Goal: Find specific page/section: Find specific page/section

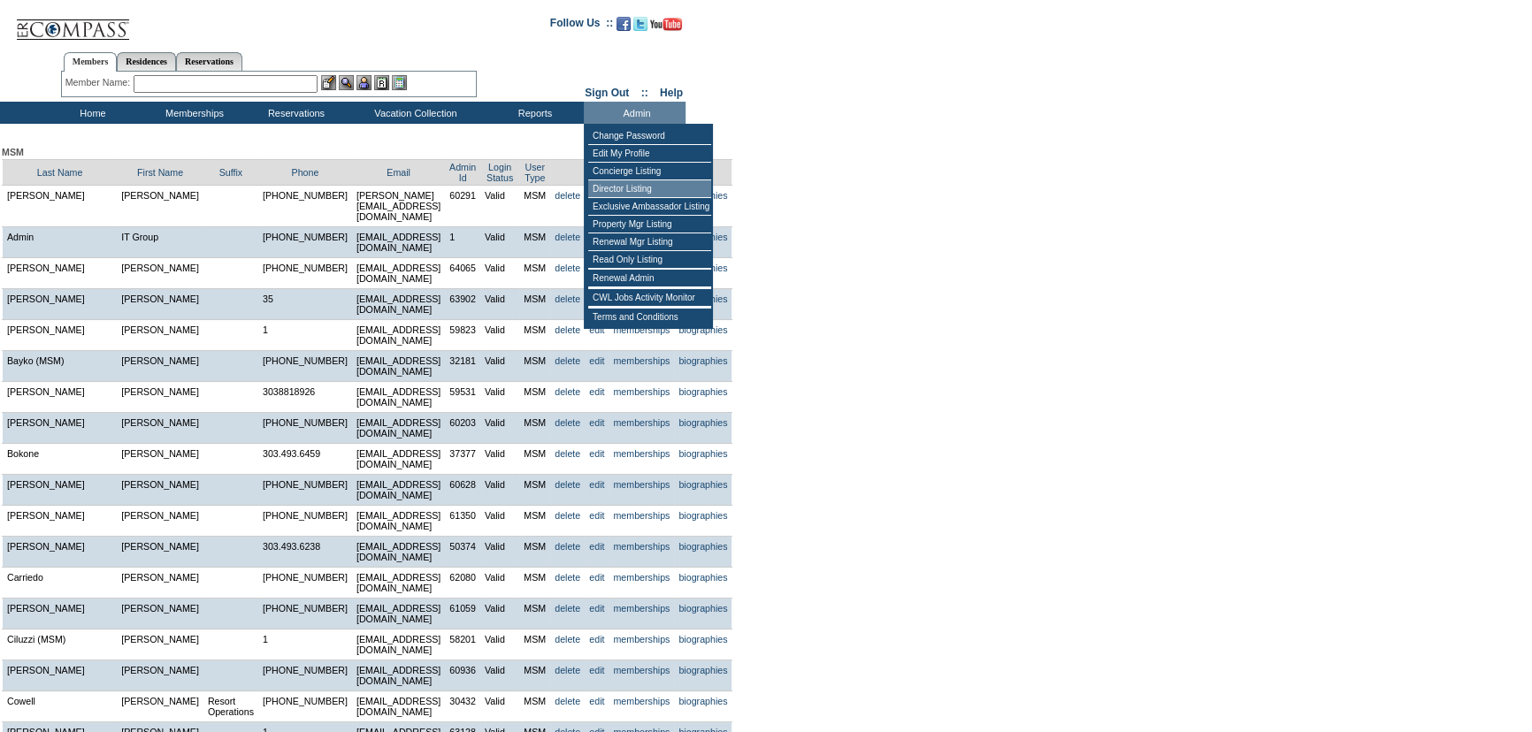
click at [626, 186] on td "Director Listing" at bounding box center [649, 189] width 123 height 18
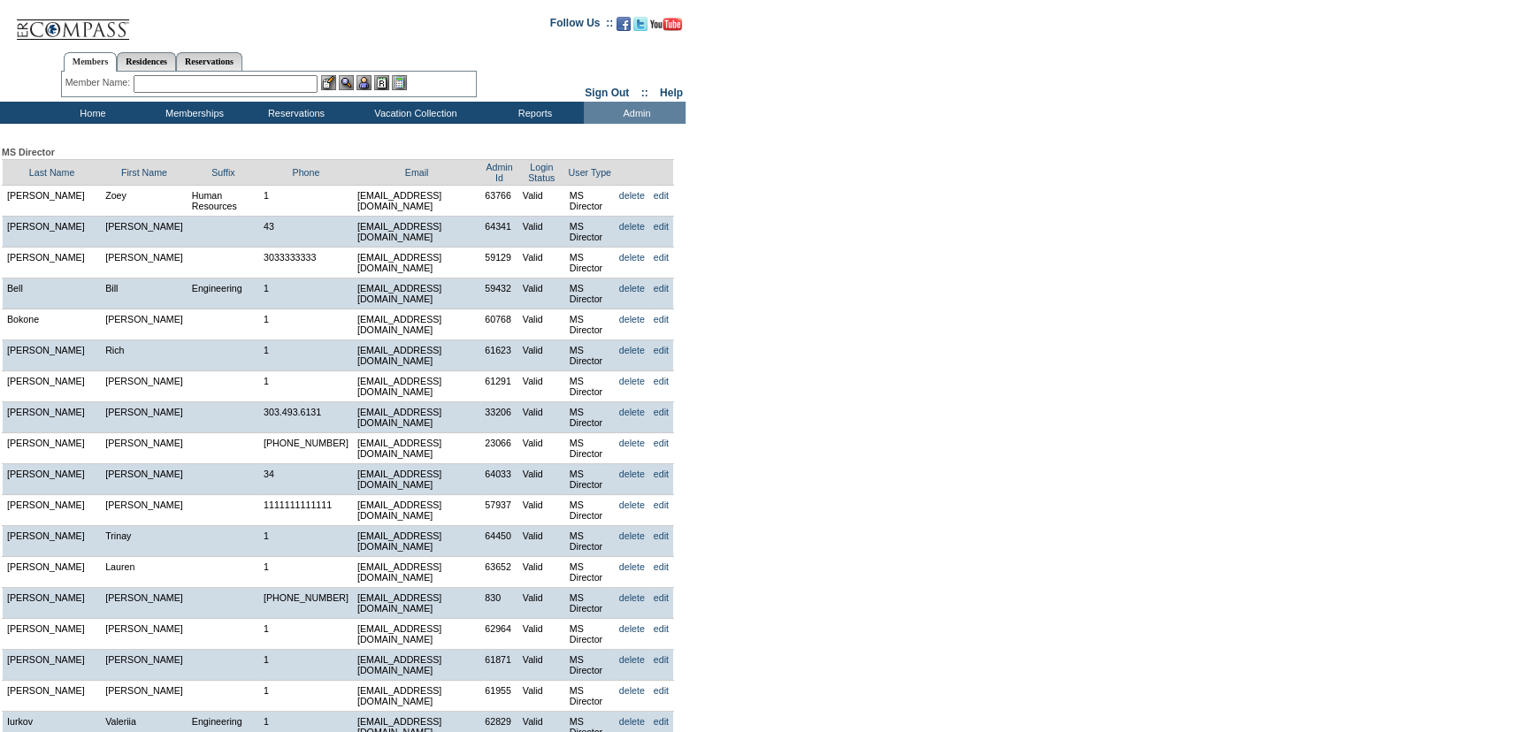
click at [101, 111] on td "Home" at bounding box center [91, 113] width 102 height 22
